Goal: Transaction & Acquisition: Download file/media

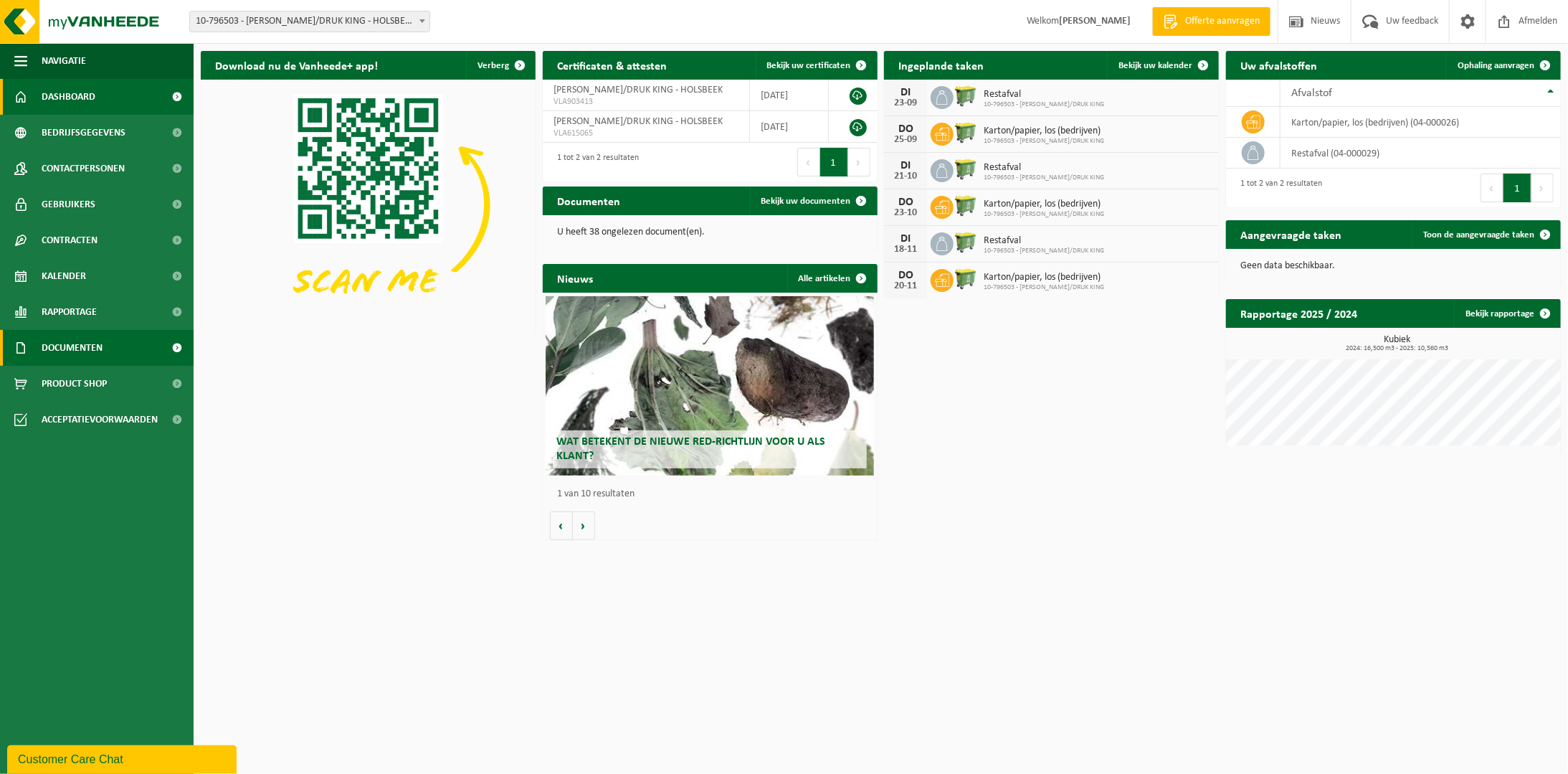
click at [59, 348] on span "Documenten" at bounding box center [72, 348] width 61 height 36
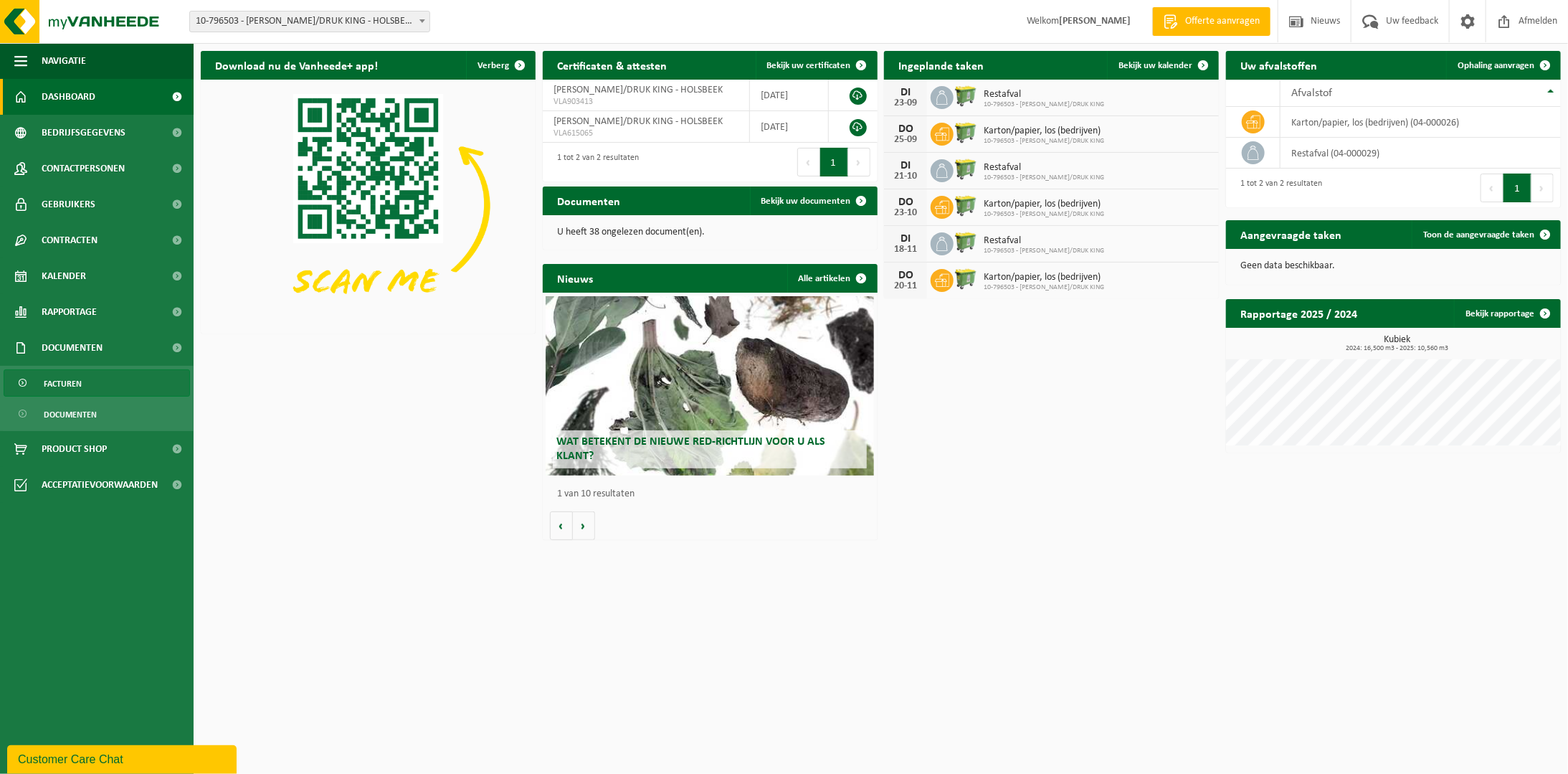
click at [69, 376] on span "Facturen" at bounding box center [62, 383] width 38 height 27
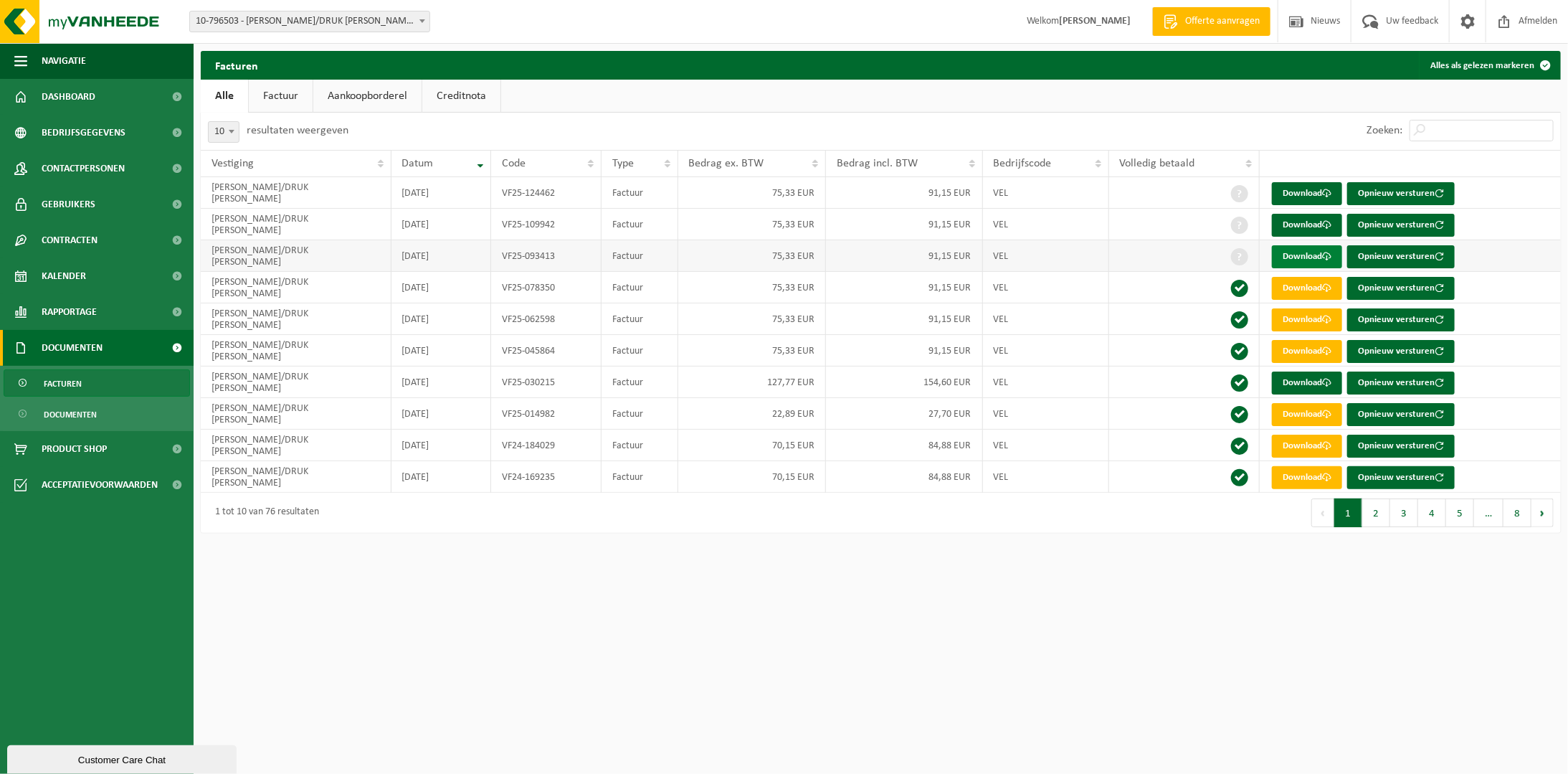
click at [1297, 252] on link "Download" at bounding box center [1307, 256] width 71 height 23
click at [1298, 223] on link "Download" at bounding box center [1307, 224] width 71 height 23
